Goal: Transaction & Acquisition: Purchase product/service

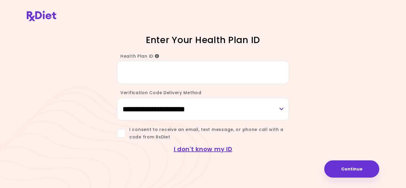
click at [141, 68] on input "Health Plan ID" at bounding box center [203, 72] width 172 height 23
type input "*********"
click at [161, 110] on select "**********" at bounding box center [203, 109] width 172 height 23
click at [117, 98] on select "**********" at bounding box center [203, 109] width 172 height 23
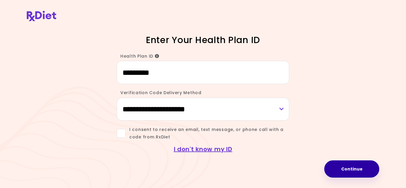
click at [349, 171] on button "Continue" at bounding box center [351, 168] width 55 height 17
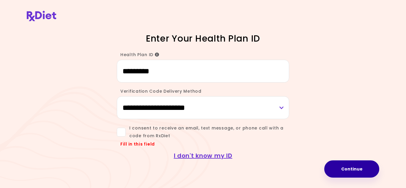
click at [342, 171] on button "Continue" at bounding box center [351, 168] width 55 height 17
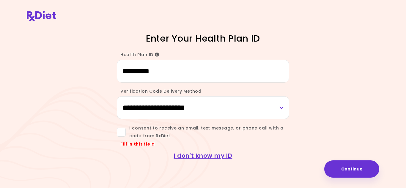
click at [118, 137] on label "I consent to receive an email, text message, or phone call with a code from RxD…" at bounding box center [203, 132] width 172 height 15
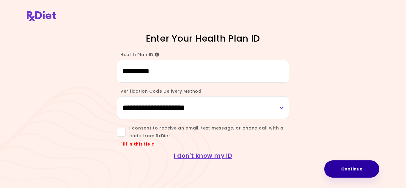
click at [353, 173] on button "Continue" at bounding box center [351, 168] width 55 height 17
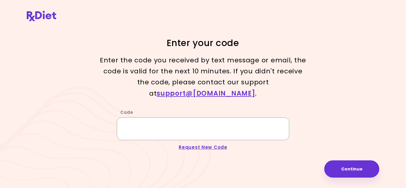
click at [175, 121] on input "Code" at bounding box center [203, 128] width 172 height 23
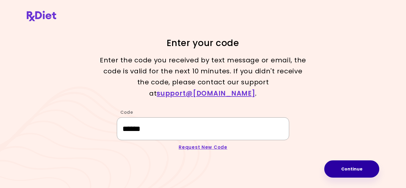
type input "******"
click at [349, 165] on button "Continue" at bounding box center [351, 168] width 55 height 17
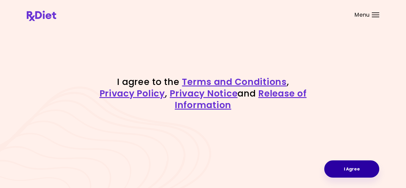
click at [368, 170] on button "I Agree" at bounding box center [351, 168] width 55 height 17
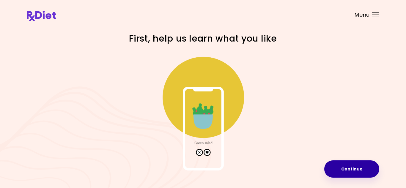
click at [365, 170] on button "Continue" at bounding box center [351, 168] width 55 height 17
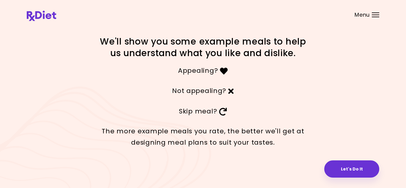
click at [222, 72] on icon at bounding box center [224, 71] width 8 height 8
click at [221, 70] on icon at bounding box center [224, 71] width 8 height 8
click at [196, 69] on p "Appealing?" at bounding box center [203, 70] width 208 height 11
click at [218, 93] on p "Not appealing?" at bounding box center [203, 90] width 208 height 11
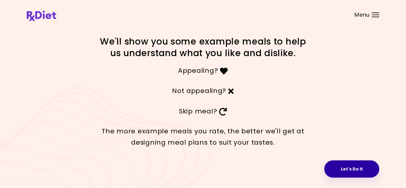
click at [338, 164] on button "Let's Do It" at bounding box center [351, 168] width 55 height 17
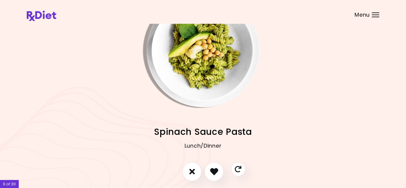
scroll to position [34, 0]
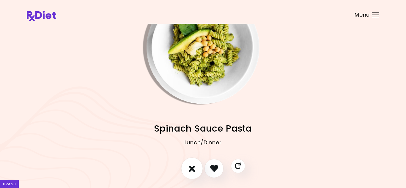
click at [191, 172] on icon "I don't like this recipe" at bounding box center [192, 168] width 7 height 9
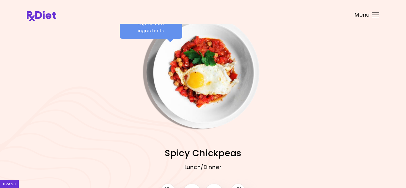
scroll to position [55, 0]
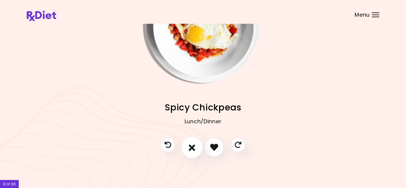
click at [188, 149] on button "I don't like this recipe" at bounding box center [192, 147] width 22 height 22
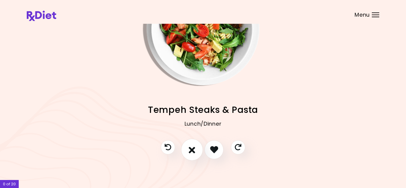
scroll to position [53, 0]
click at [213, 145] on icon "I like this recipe" at bounding box center [213, 149] width 9 height 9
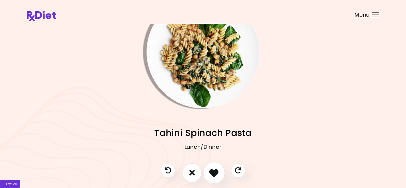
scroll to position [55, 0]
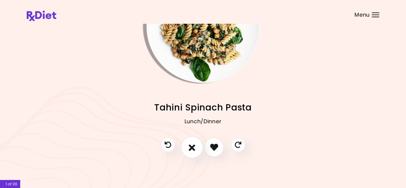
click at [191, 148] on icon "I don't like this recipe" at bounding box center [192, 147] width 7 height 9
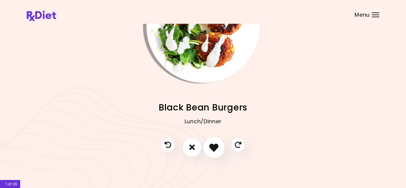
click at [217, 145] on icon "I like this recipe" at bounding box center [213, 147] width 9 height 9
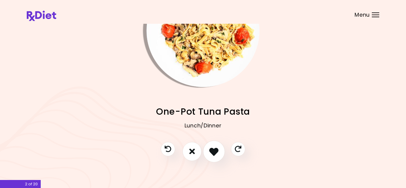
scroll to position [54, 0]
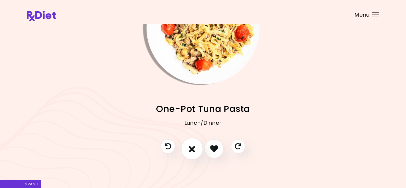
click at [193, 152] on icon "I don't like this recipe" at bounding box center [192, 148] width 7 height 9
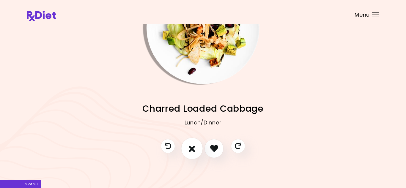
scroll to position [55, 0]
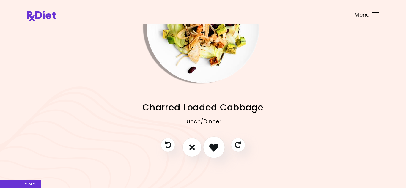
click at [213, 145] on icon "I like this recipe" at bounding box center [213, 147] width 9 height 9
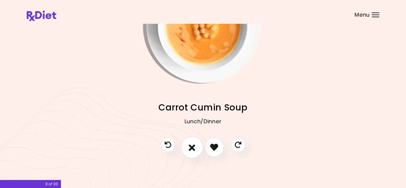
click at [195, 147] on button "I don't like this recipe" at bounding box center [192, 147] width 22 height 22
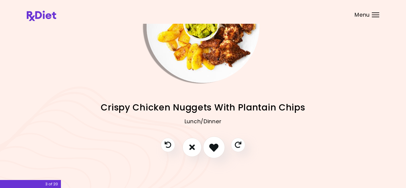
click at [212, 147] on icon "I like this recipe" at bounding box center [213, 147] width 9 height 9
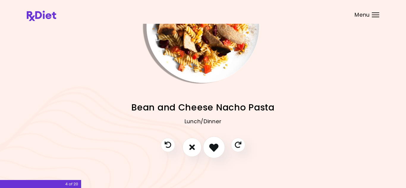
click at [210, 149] on icon "I like this recipe" at bounding box center [213, 147] width 9 height 9
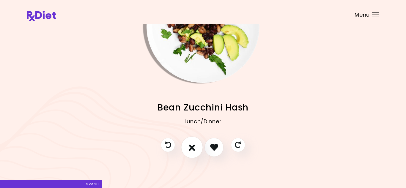
click at [193, 150] on icon "I don't like this recipe" at bounding box center [192, 147] width 7 height 9
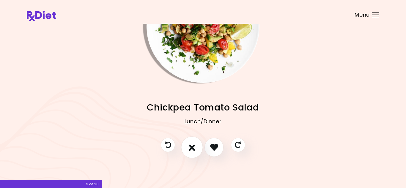
click at [190, 148] on icon "I don't like this recipe" at bounding box center [192, 147] width 7 height 9
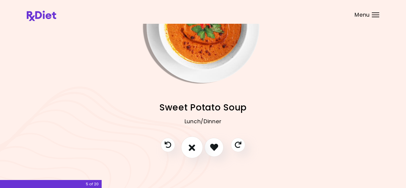
click at [190, 148] on icon "I don't like this recipe" at bounding box center [192, 147] width 7 height 9
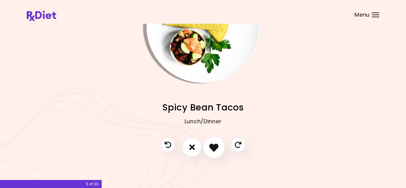
click at [218, 150] on icon "I like this recipe" at bounding box center [213, 147] width 9 height 9
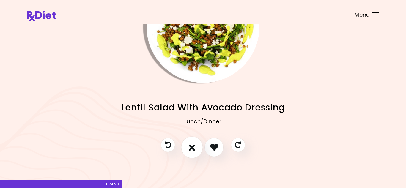
click at [195, 147] on icon "I don't like this recipe" at bounding box center [192, 147] width 7 height 9
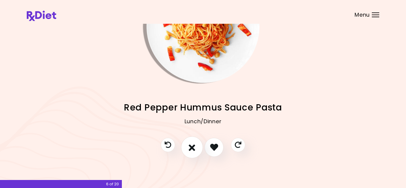
click at [190, 149] on icon "I don't like this recipe" at bounding box center [192, 147] width 7 height 9
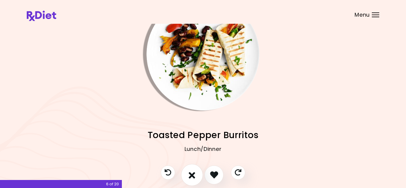
scroll to position [27, 0]
click at [212, 173] on icon "I like this recipe" at bounding box center [213, 175] width 9 height 9
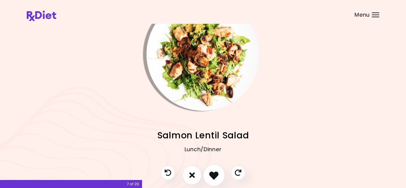
click at [215, 171] on icon "I like this recipe" at bounding box center [213, 175] width 9 height 9
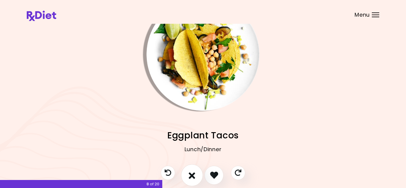
click at [194, 174] on icon "I don't like this recipe" at bounding box center [192, 175] width 7 height 9
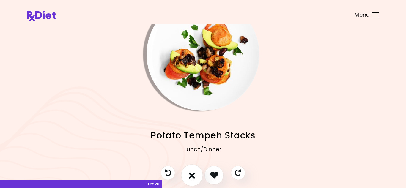
click at [193, 176] on icon "I don't like this recipe" at bounding box center [192, 175] width 7 height 9
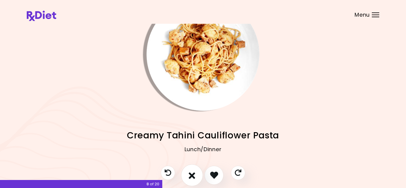
click at [192, 175] on icon "I don't like this recipe" at bounding box center [192, 175] width 7 height 9
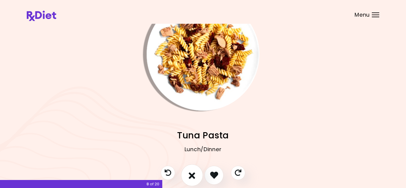
click at [192, 175] on icon "I don't like this recipe" at bounding box center [192, 175] width 7 height 9
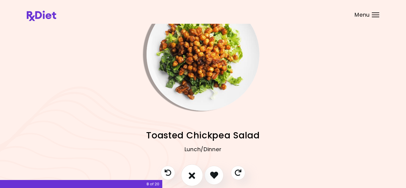
click at [192, 175] on icon "I don't like this recipe" at bounding box center [192, 175] width 7 height 9
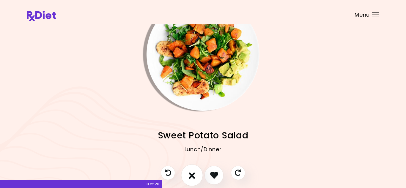
click at [191, 177] on icon "I don't like this recipe" at bounding box center [192, 175] width 7 height 9
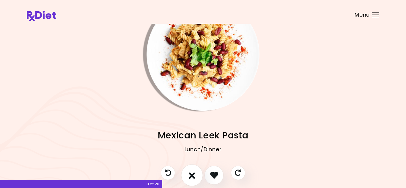
click at [191, 177] on icon "I don't like this recipe" at bounding box center [192, 175] width 7 height 9
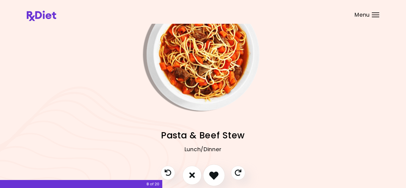
click at [209, 174] on icon "I like this recipe" at bounding box center [213, 175] width 9 height 9
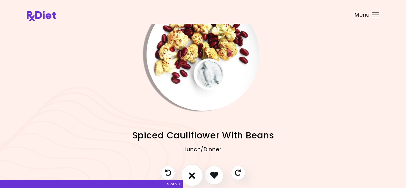
click at [193, 175] on icon "I don't like this recipe" at bounding box center [192, 175] width 7 height 9
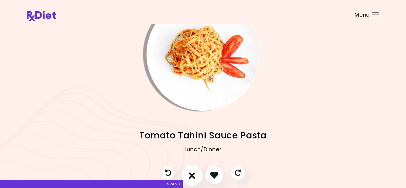
click at [193, 175] on icon "I don't like this recipe" at bounding box center [192, 175] width 7 height 9
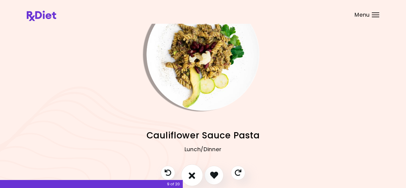
click at [193, 176] on icon "I don't like this recipe" at bounding box center [192, 175] width 7 height 9
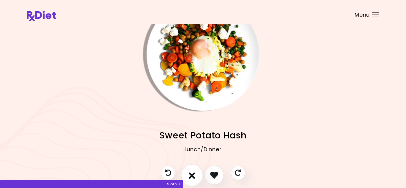
click at [193, 176] on icon "I don't like this recipe" at bounding box center [192, 175] width 7 height 9
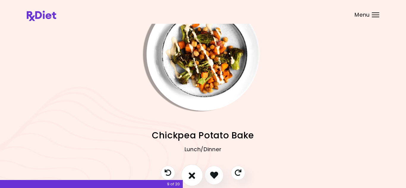
click at [193, 176] on icon "I don't like this recipe" at bounding box center [192, 175] width 7 height 9
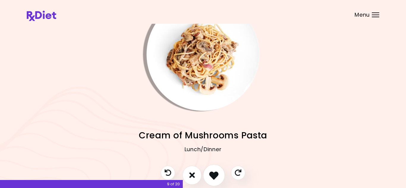
click at [212, 175] on icon "I like this recipe" at bounding box center [213, 175] width 9 height 9
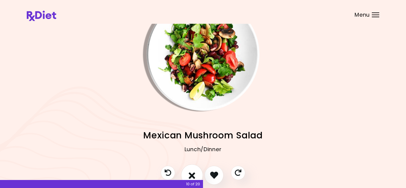
click at [194, 175] on icon "I don't like this recipe" at bounding box center [192, 175] width 7 height 9
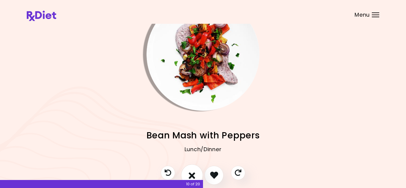
click at [194, 175] on icon "I don't like this recipe" at bounding box center [192, 175] width 7 height 9
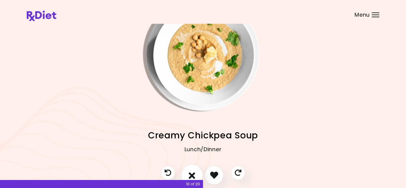
click at [194, 175] on icon "I don't like this recipe" at bounding box center [192, 175] width 7 height 9
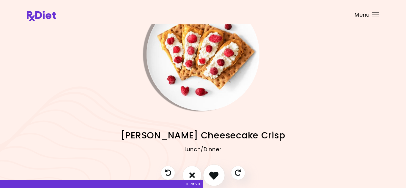
click at [212, 176] on icon "I like this recipe" at bounding box center [213, 175] width 9 height 9
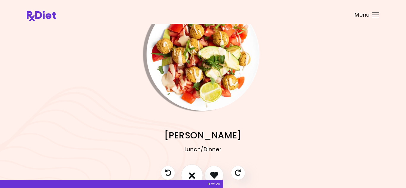
click at [194, 174] on icon "I don't like this recipe" at bounding box center [192, 175] width 7 height 9
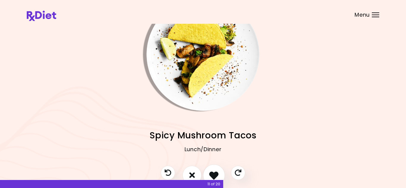
click at [212, 175] on icon "I like this recipe" at bounding box center [213, 175] width 9 height 9
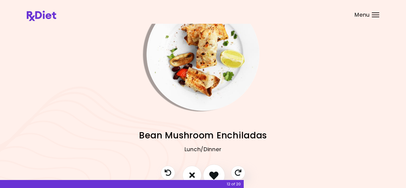
click at [212, 173] on icon "I like this recipe" at bounding box center [213, 175] width 9 height 9
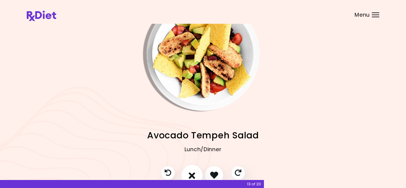
click at [195, 174] on icon "I don't like this recipe" at bounding box center [192, 175] width 7 height 9
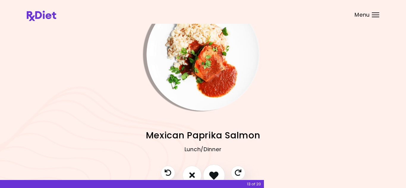
click at [211, 174] on icon "I like this recipe" at bounding box center [213, 175] width 9 height 9
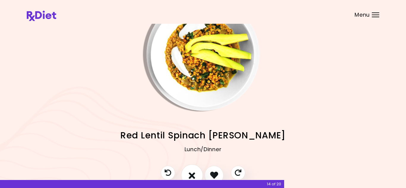
click at [194, 174] on icon "I don't like this recipe" at bounding box center [192, 175] width 7 height 9
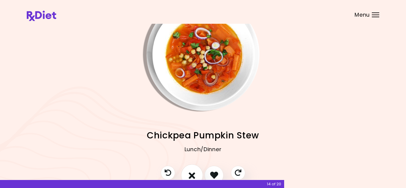
click at [194, 174] on icon "I don't like this recipe" at bounding box center [192, 175] width 7 height 9
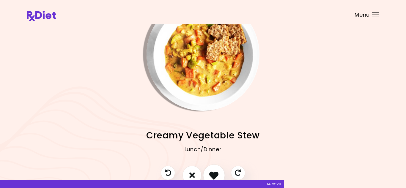
click at [210, 174] on icon "I like this recipe" at bounding box center [213, 175] width 9 height 9
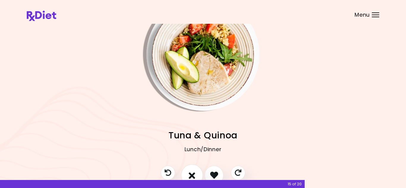
click at [193, 174] on icon "I don't like this recipe" at bounding box center [192, 175] width 7 height 9
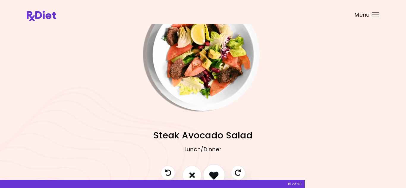
click at [211, 174] on icon "I like this recipe" at bounding box center [213, 175] width 9 height 9
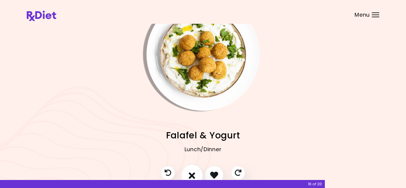
click at [197, 173] on button "I don't like this recipe" at bounding box center [192, 175] width 22 height 22
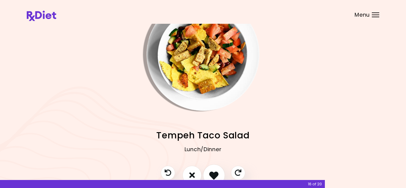
click at [212, 174] on icon "I like this recipe" at bounding box center [213, 175] width 9 height 9
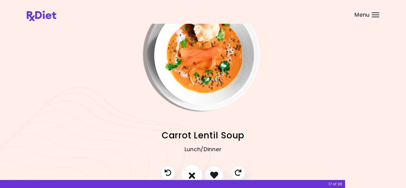
click at [194, 173] on icon "I don't like this recipe" at bounding box center [192, 175] width 7 height 9
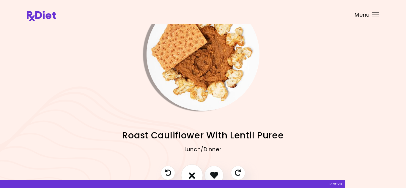
click at [193, 174] on icon "I don't like this recipe" at bounding box center [192, 175] width 7 height 9
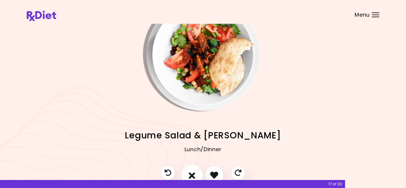
click at [193, 174] on icon "I don't like this recipe" at bounding box center [192, 175] width 7 height 9
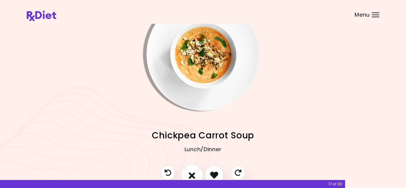
click at [193, 174] on icon "I don't like this recipe" at bounding box center [192, 175] width 7 height 9
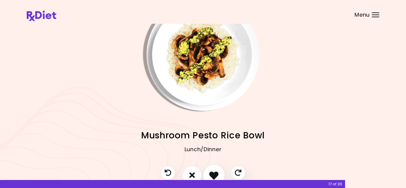
click at [212, 173] on icon "I like this recipe" at bounding box center [213, 175] width 9 height 9
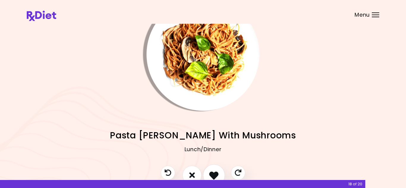
click at [213, 174] on icon "I like this recipe" at bounding box center [213, 175] width 9 height 9
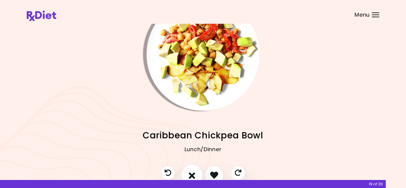
click at [192, 173] on icon "I don't like this recipe" at bounding box center [192, 175] width 7 height 9
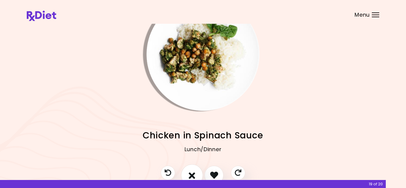
click at [191, 173] on icon "I don't like this recipe" at bounding box center [192, 175] width 7 height 9
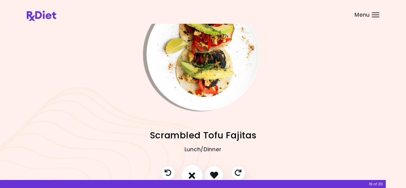
click at [191, 173] on icon "I don't like this recipe" at bounding box center [192, 175] width 7 height 9
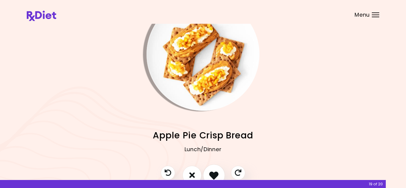
click at [212, 174] on icon "I like this recipe" at bounding box center [213, 175] width 9 height 9
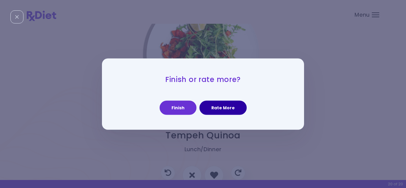
click at [234, 111] on button "Rate More" at bounding box center [222, 108] width 47 height 14
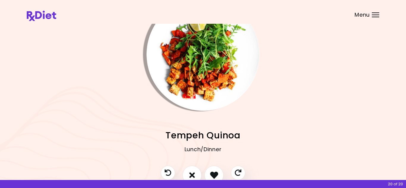
click at [372, 15] on div at bounding box center [375, 15] width 7 height 1
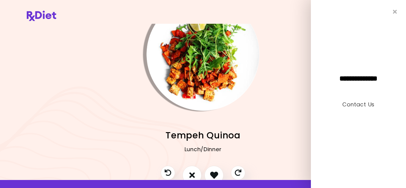
click at [275, 51] on div at bounding box center [339, 54] width 137 height 113
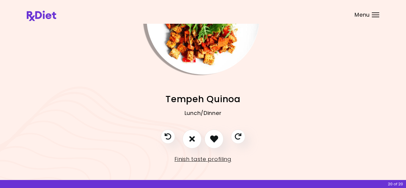
scroll to position [65, 0]
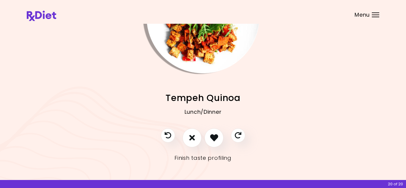
click at [208, 158] on link "Finish taste profiling" at bounding box center [202, 158] width 57 height 10
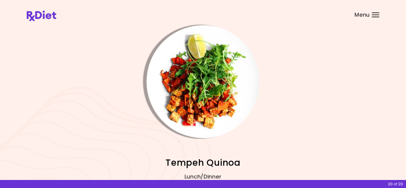
select select "*"
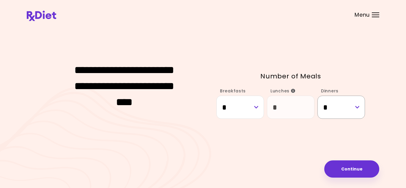
click at [356, 109] on select "* * *" at bounding box center [341, 107] width 48 height 23
click at [317, 96] on select "* * *" at bounding box center [341, 107] width 48 height 23
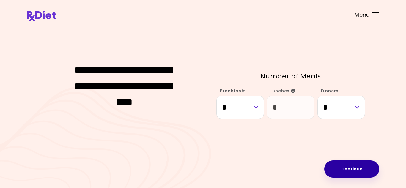
click at [338, 166] on button "Continue" at bounding box center [351, 168] width 55 height 17
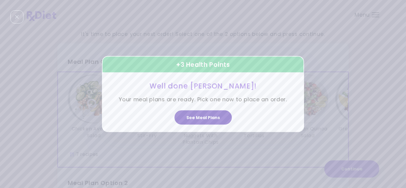
click at [199, 117] on button "See Meal Plans" at bounding box center [202, 118] width 57 height 14
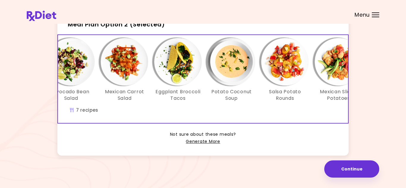
scroll to position [0, 102]
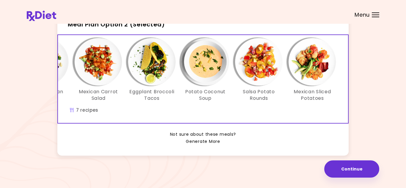
click at [211, 142] on link "Generate More" at bounding box center [203, 141] width 34 height 7
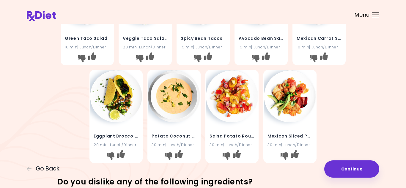
scroll to position [177, 0]
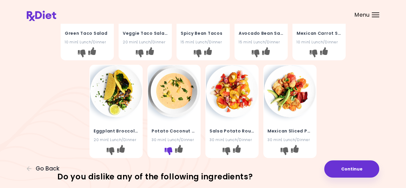
click at [170, 150] on icon "I don't like this recipe" at bounding box center [169, 151] width 8 height 8
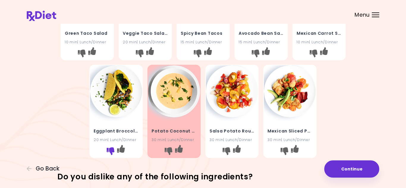
click at [110, 151] on icon "I don't like this recipe" at bounding box center [111, 151] width 8 height 8
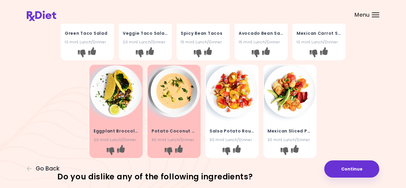
click at [357, 101] on div "Chicken Avocado Salad 25 min | Lunch/Dinner Peruvian Chicken Stir-Fry 30 min | …" at bounding box center [203, 14] width 352 height 294
click at [74, 135] on div "Chicken Avocado Salad 25 min | Lunch/Dinner Peruvian Chicken Stir-Fry 30 min | …" at bounding box center [202, 14] width 285 height 294
click at [111, 153] on icon "I don't like this recipe" at bounding box center [111, 151] width 8 height 8
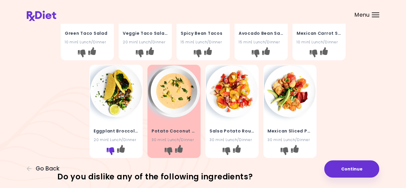
click at [111, 153] on icon "I don't like this recipe" at bounding box center [111, 151] width 8 height 8
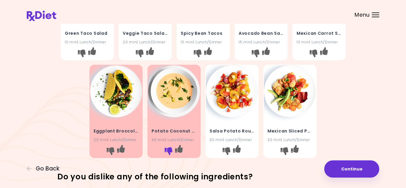
click at [168, 153] on icon "I don't like this recipe" at bounding box center [169, 151] width 8 height 8
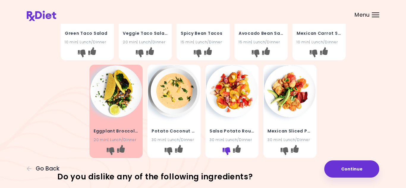
click at [228, 150] on icon "I don't like this recipe" at bounding box center [227, 151] width 8 height 8
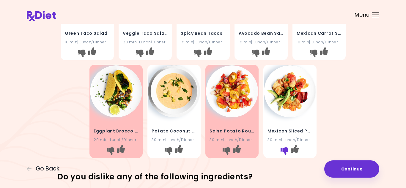
click at [286, 151] on icon "I don't like this recipe" at bounding box center [285, 151] width 8 height 8
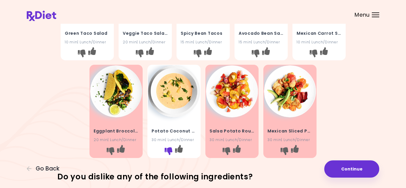
click at [168, 155] on icon "I don't like this recipe" at bounding box center [169, 151] width 8 height 8
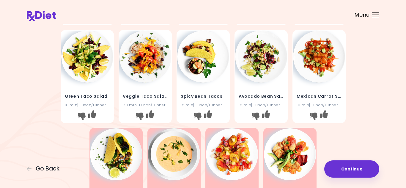
scroll to position [114, 0]
click at [95, 114] on icon "I like this recipe" at bounding box center [92, 114] width 8 height 8
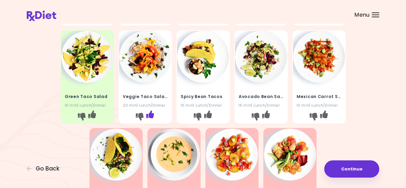
click at [152, 116] on icon "I like this recipe" at bounding box center [150, 114] width 8 height 8
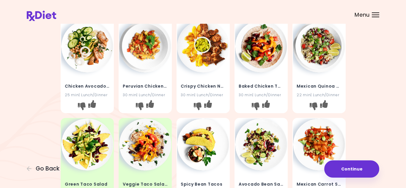
scroll to position [0, 0]
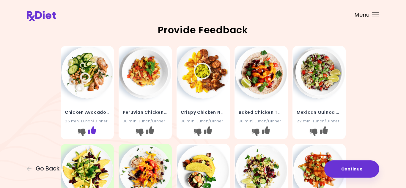
click at [92, 133] on icon "I like this recipe" at bounding box center [92, 130] width 8 height 8
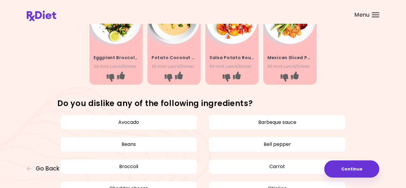
scroll to position [253, 0]
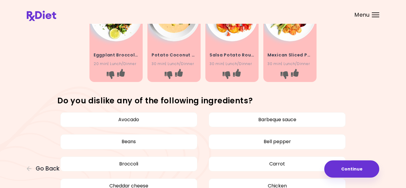
click at [130, 62] on div "20 min | Lunch/Dinner" at bounding box center [116, 64] width 45 height 6
click at [178, 59] on h4 "Potato Coconut Soup" at bounding box center [174, 56] width 45 height 10
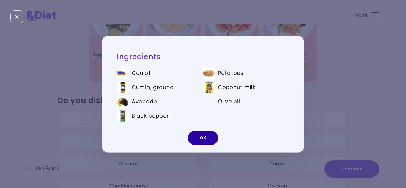
click at [197, 136] on button "OK" at bounding box center [203, 138] width 30 height 14
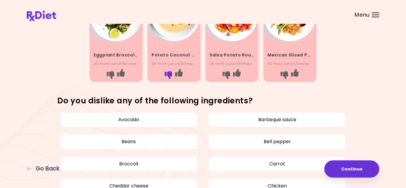
click at [169, 77] on icon "I don't like this recipe" at bounding box center [169, 75] width 8 height 8
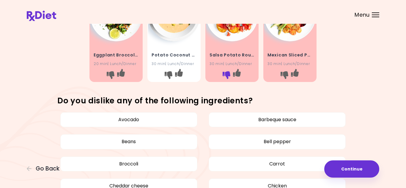
click at [228, 75] on icon "I don't like this recipe" at bounding box center [227, 75] width 8 height 8
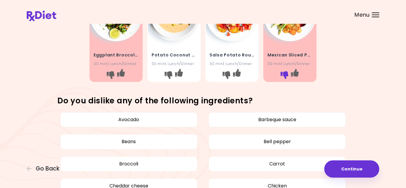
click at [282, 78] on icon "I don't like this recipe" at bounding box center [285, 75] width 8 height 8
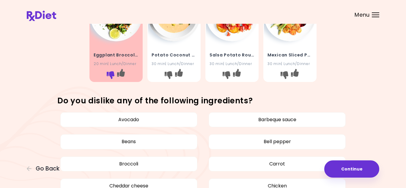
click at [107, 75] on icon "I don't like this recipe" at bounding box center [111, 75] width 8 height 8
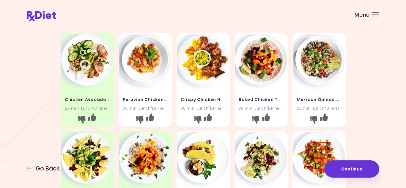
scroll to position [0, 0]
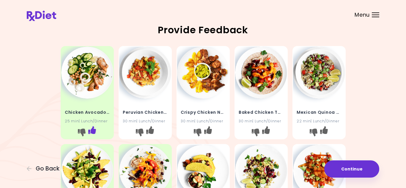
click at [94, 129] on icon "I like this recipe" at bounding box center [92, 130] width 8 height 8
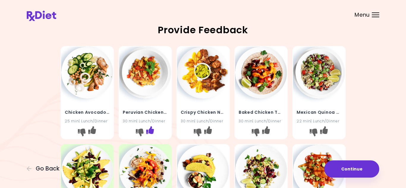
click at [152, 131] on icon "I like this recipe" at bounding box center [150, 130] width 8 height 8
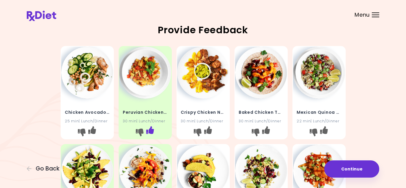
click at [149, 130] on icon "I like this recipe" at bounding box center [150, 130] width 8 height 8
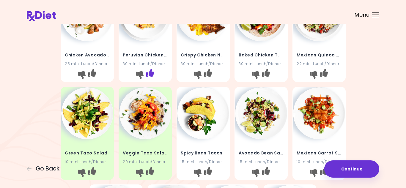
scroll to position [60, 0]
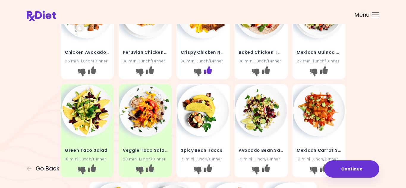
click at [209, 69] on icon "I like this recipe" at bounding box center [208, 70] width 8 height 8
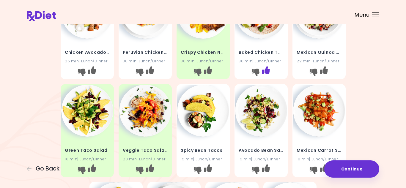
click at [267, 71] on icon "I like this recipe" at bounding box center [266, 70] width 8 height 8
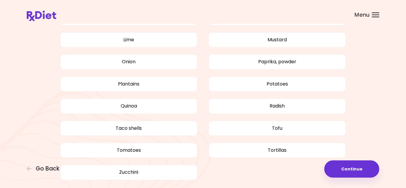
scroll to position [504, 0]
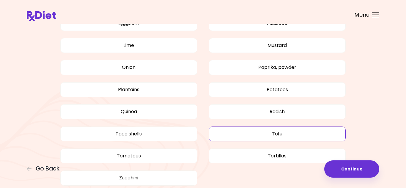
click at [275, 130] on button "Tofu" at bounding box center [277, 134] width 137 height 15
click at [135, 112] on button "Quinoa" at bounding box center [128, 111] width 137 height 15
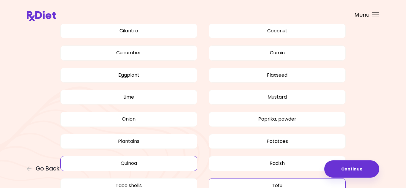
scroll to position [451, 0]
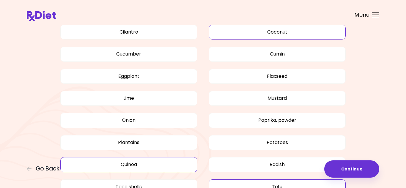
click at [284, 33] on button "Coconut" at bounding box center [277, 32] width 137 height 15
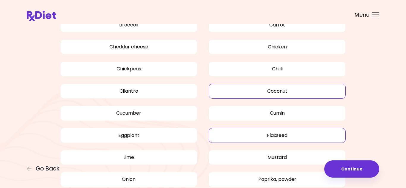
scroll to position [392, 0]
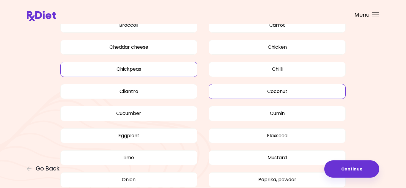
click at [122, 72] on button "Chickpeas" at bounding box center [128, 69] width 137 height 15
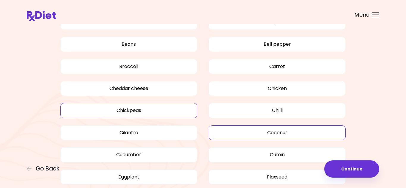
scroll to position [347, 0]
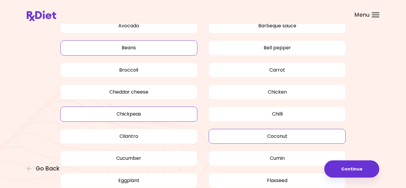
click at [144, 49] on button "Beans" at bounding box center [128, 47] width 137 height 15
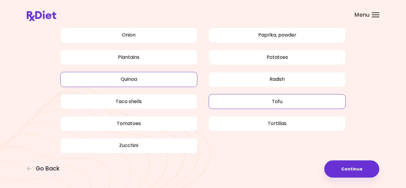
scroll to position [538, 0]
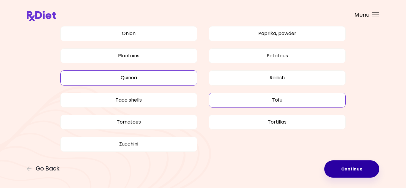
click at [351, 169] on button "Continue" at bounding box center [351, 168] width 55 height 17
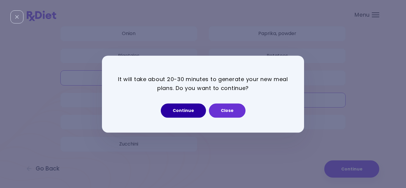
click at [185, 107] on button "Continue" at bounding box center [183, 110] width 45 height 14
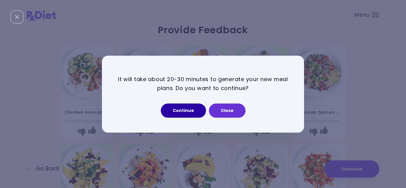
select select "*"
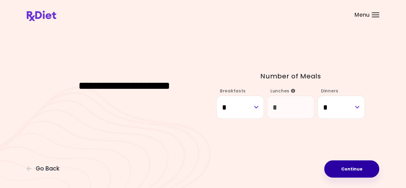
click at [345, 168] on button "Continue" at bounding box center [351, 168] width 55 height 17
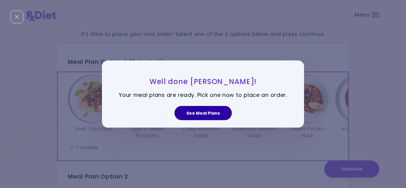
click at [189, 116] on button "See Meal Plans" at bounding box center [202, 113] width 57 height 14
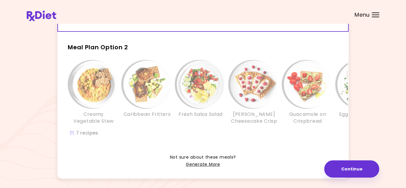
scroll to position [152, 0]
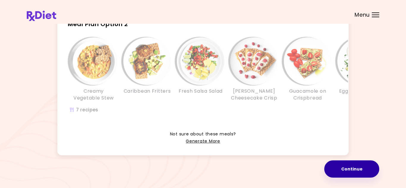
click at [353, 166] on button "Continue" at bounding box center [351, 168] width 55 height 17
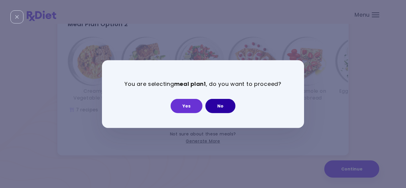
click at [220, 105] on button "No" at bounding box center [220, 106] width 30 height 14
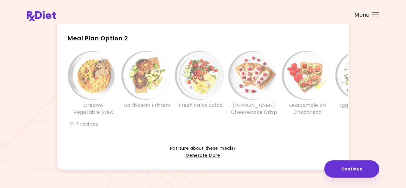
scroll to position [138, 0]
click at [292, 97] on div "Info - Guacamole on Crispbread - Meal Plan Option 2" at bounding box center [308, 75] width 48 height 48
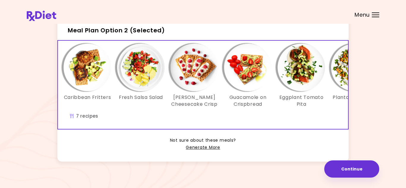
scroll to position [0, 0]
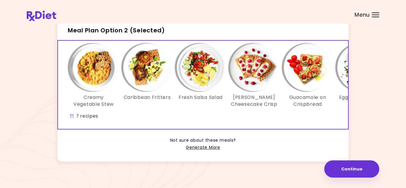
click at [289, 84] on div "Info - Guacamole on Crispbread - Meal Plan Option 2 (Selected)" at bounding box center [308, 68] width 48 height 48
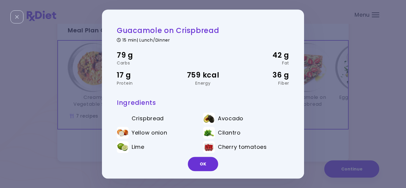
scroll to position [19, 0]
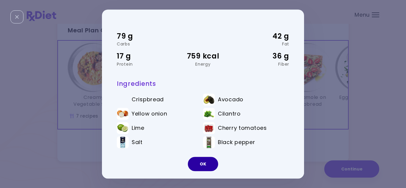
click at [199, 161] on button "OK" at bounding box center [203, 164] width 30 height 14
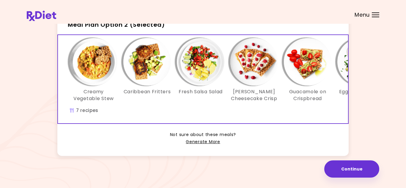
scroll to position [152, 0]
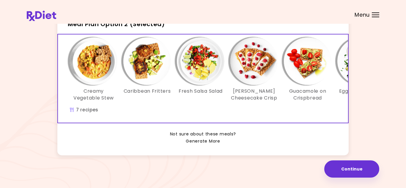
click at [203, 143] on link "Generate More" at bounding box center [203, 141] width 34 height 7
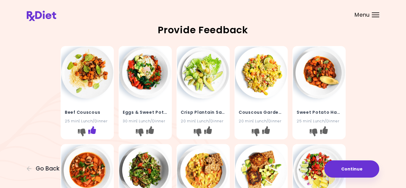
click at [93, 131] on icon "I like this recipe" at bounding box center [92, 130] width 8 height 8
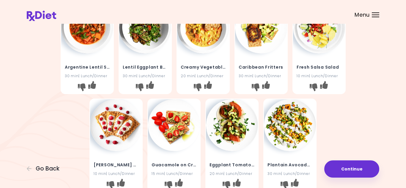
scroll to position [151, 0]
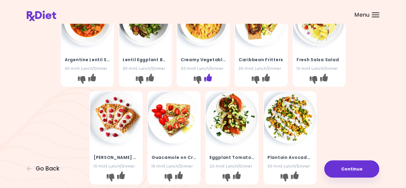
click at [209, 79] on icon "I like this recipe" at bounding box center [208, 77] width 8 height 8
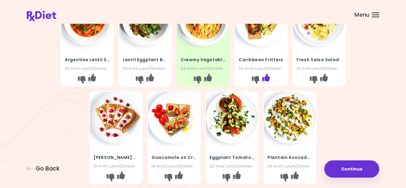
click at [268, 77] on icon "I like this recipe" at bounding box center [266, 77] width 8 height 8
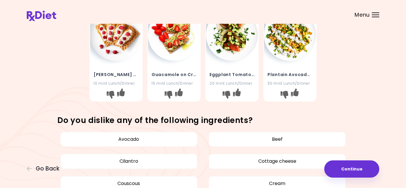
scroll to position [234, 0]
click at [121, 92] on icon "I like this recipe" at bounding box center [121, 92] width 8 height 8
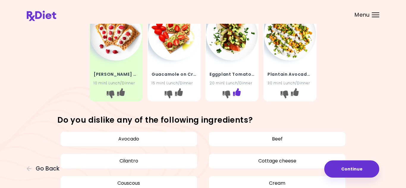
click at [240, 92] on icon "I like this recipe" at bounding box center [237, 92] width 8 height 8
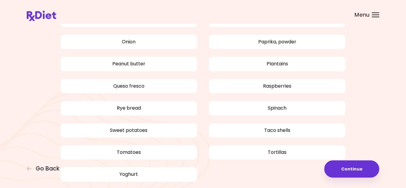
scroll to position [515, 0]
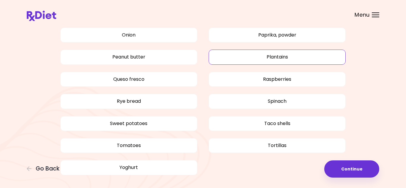
click at [325, 50] on button "Plantains" at bounding box center [277, 57] width 137 height 15
click at [184, 103] on button "Rye bread" at bounding box center [128, 101] width 137 height 15
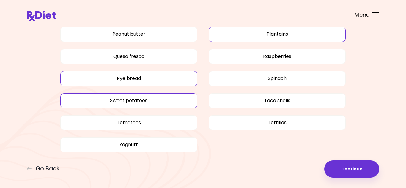
scroll to position [538, 0]
click at [174, 100] on button "Sweet potatoes" at bounding box center [128, 100] width 137 height 15
click at [149, 102] on button "Sweet potatoes" at bounding box center [128, 100] width 137 height 15
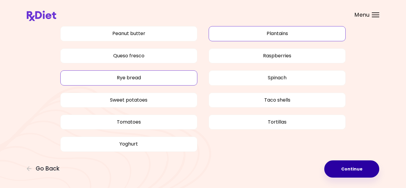
click at [360, 171] on button "Continue" at bounding box center [351, 168] width 55 height 17
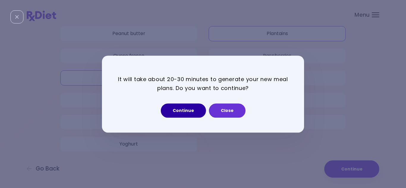
click at [190, 108] on button "Continue" at bounding box center [183, 110] width 45 height 14
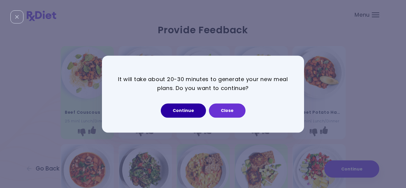
select select "*"
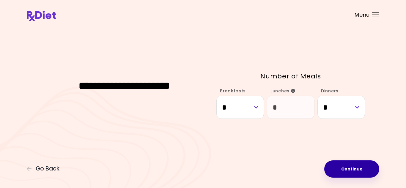
click at [339, 168] on button "Continue" at bounding box center [351, 168] width 55 height 17
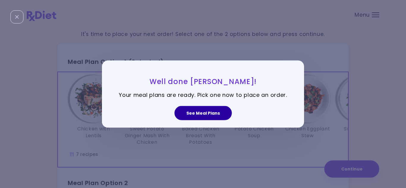
click at [209, 115] on button "See Meal Plans" at bounding box center [202, 113] width 57 height 14
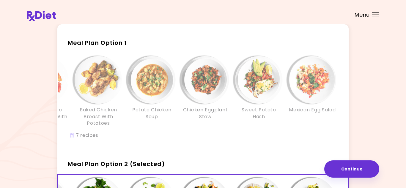
scroll to position [13, 0]
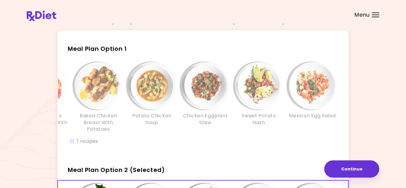
click at [233, 93] on div "Sweet Potato Hash" at bounding box center [258, 97] width 53 height 70
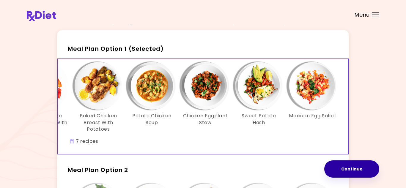
click at [360, 171] on button "Continue" at bounding box center [351, 168] width 55 height 17
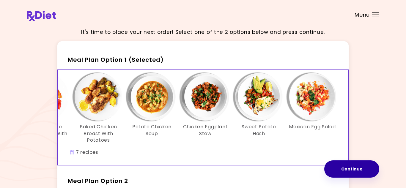
scroll to position [2, 0]
click at [358, 174] on button "Continue" at bounding box center [351, 168] width 55 height 17
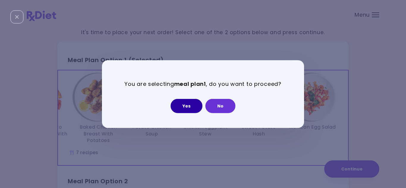
click at [188, 105] on button "Yes" at bounding box center [187, 106] width 32 height 14
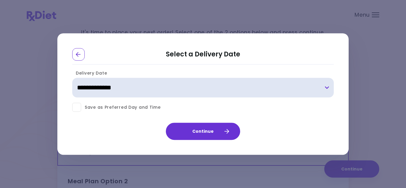
click at [320, 89] on select "**********" at bounding box center [203, 88] width 262 height 20
select select "**********"
click at [72, 78] on select "**********" at bounding box center [203, 88] width 262 height 20
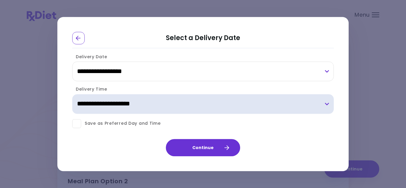
click at [147, 106] on select "**********" at bounding box center [203, 104] width 262 height 20
click at [72, 94] on select "**********" at bounding box center [203, 104] width 262 height 20
click at [313, 106] on select "**********" at bounding box center [203, 104] width 262 height 20
click at [72, 94] on select "**********" at bounding box center [203, 104] width 262 height 20
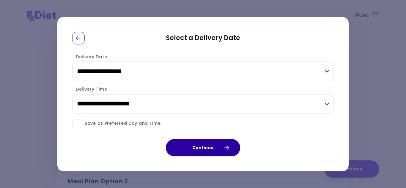
click at [206, 151] on button "Continue" at bounding box center [203, 147] width 74 height 17
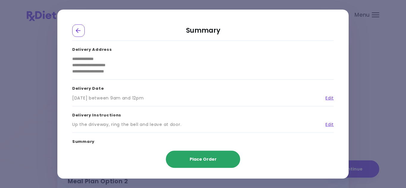
click at [203, 162] on span "Place Order" at bounding box center [203, 159] width 27 height 6
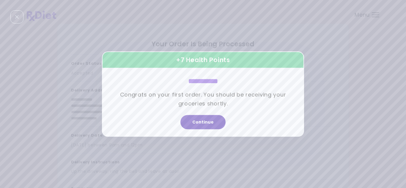
click at [202, 122] on button "Continue" at bounding box center [202, 122] width 45 height 14
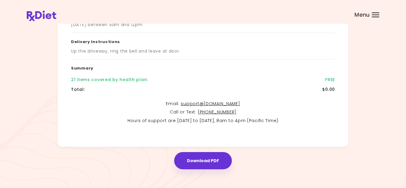
scroll to position [129, 0]
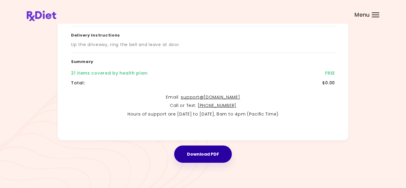
click at [188, 157] on button "Download PDF" at bounding box center [203, 154] width 58 height 17
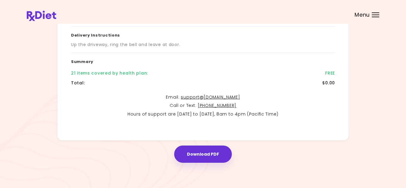
click at [372, 11] on header at bounding box center [203, 12] width 406 height 24
click at [375, 16] on div "Menu" at bounding box center [375, 14] width 7 height 5
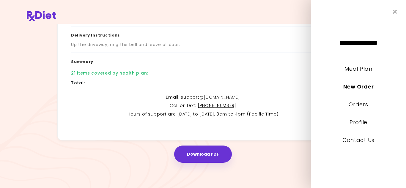
click at [358, 87] on link "New Order" at bounding box center [358, 86] width 30 height 7
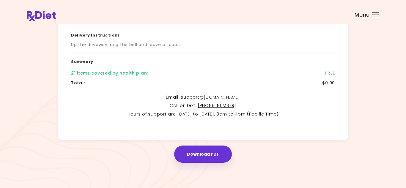
click at [230, 160] on div "Download PDF" at bounding box center [203, 152] width 352 height 22
